Goal: Find specific page/section: Find specific page/section

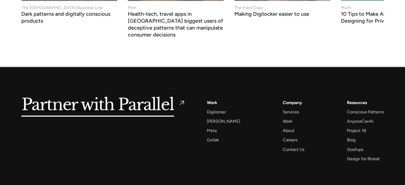
scroll to position [2316, 0]
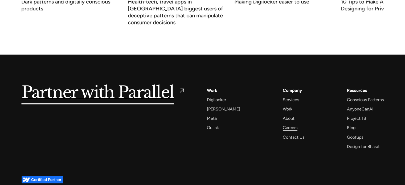
click at [286, 124] on div "Careers" at bounding box center [290, 127] width 15 height 7
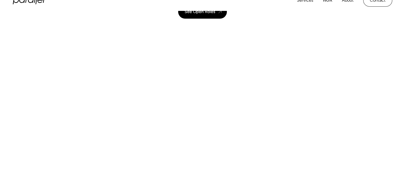
scroll to position [27, 0]
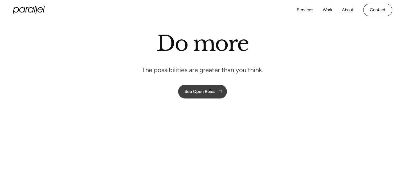
click at [210, 90] on div "See Open Roles" at bounding box center [200, 91] width 31 height 5
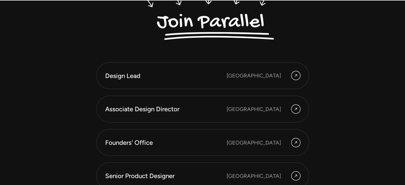
scroll to position [1482, 0]
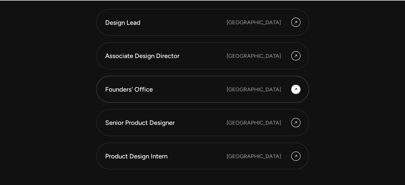
click at [253, 86] on div "Founders' Office Bengaluru" at bounding box center [202, 89] width 195 height 9
click at [148, 123] on div "Senior Product Designer" at bounding box center [166, 122] width 122 height 9
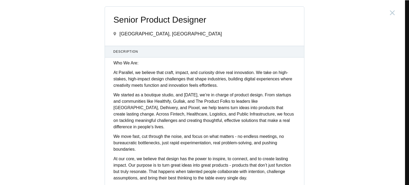
scroll to position [133, 0]
